Goal: Task Accomplishment & Management: Use online tool/utility

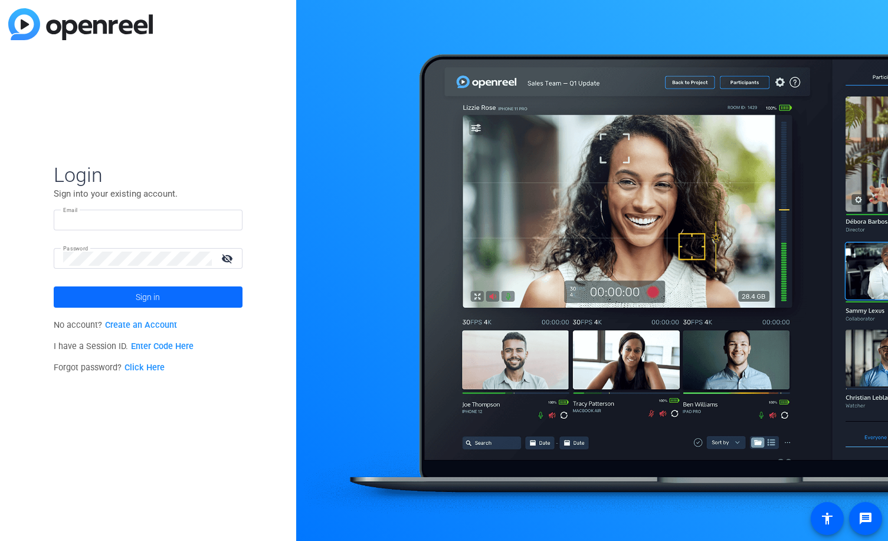
type input "[PERSON_NAME][EMAIL_ADDRESS][PERSON_NAME][DOMAIN_NAME]"
click at [102, 302] on span at bounding box center [148, 297] width 189 height 28
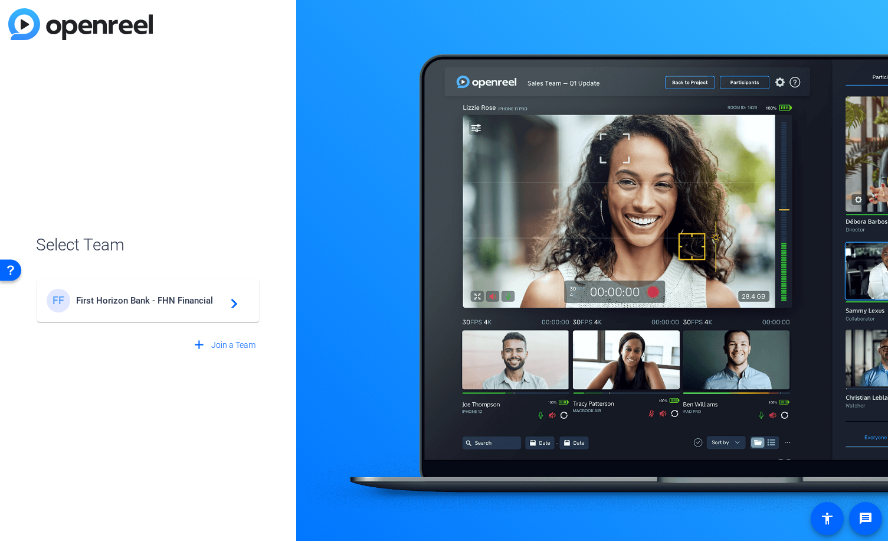
click at [104, 300] on span "First Horizon Bank - FHN Financial" at bounding box center [150, 300] width 148 height 11
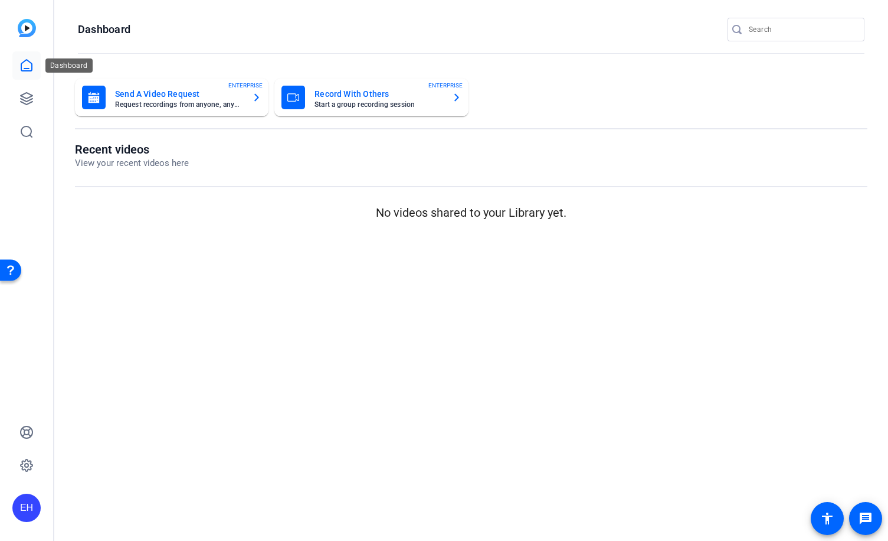
click at [29, 68] on icon at bounding box center [26, 65] width 11 height 11
click at [36, 96] on link at bounding box center [26, 98] width 28 height 28
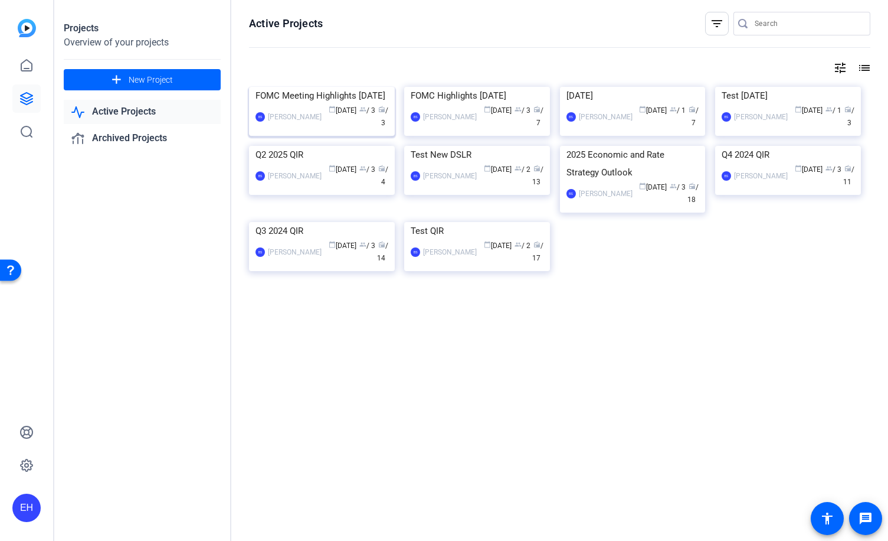
click at [308, 104] on div "FOMC Meeting Highlights [DATE]" at bounding box center [322, 96] width 133 height 18
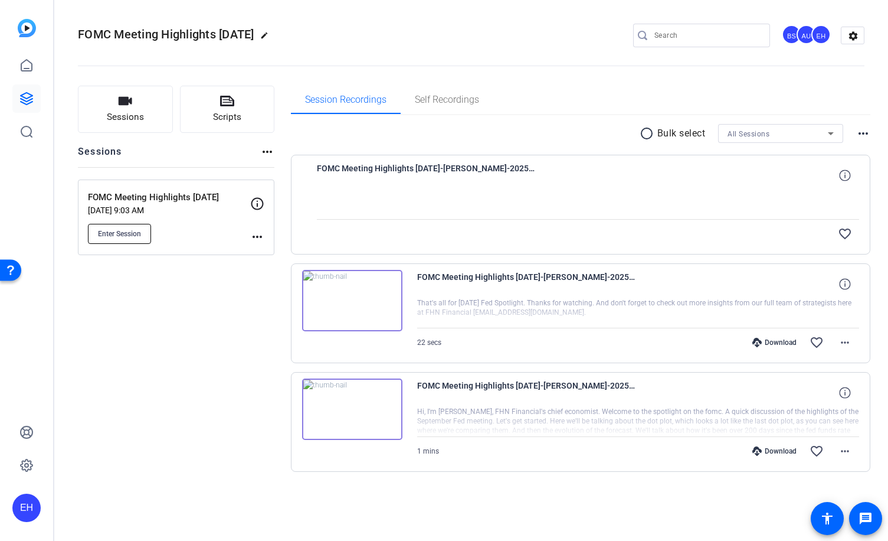
click at [131, 225] on button "Enter Session" at bounding box center [119, 234] width 63 height 20
click at [257, 238] on mat-icon "more_horiz" at bounding box center [257, 237] width 14 height 14
click at [200, 271] on div at bounding box center [444, 270] width 888 height 541
click at [120, 229] on span "Enter Session" at bounding box center [119, 233] width 43 height 9
